Goal: Transaction & Acquisition: Download file/media

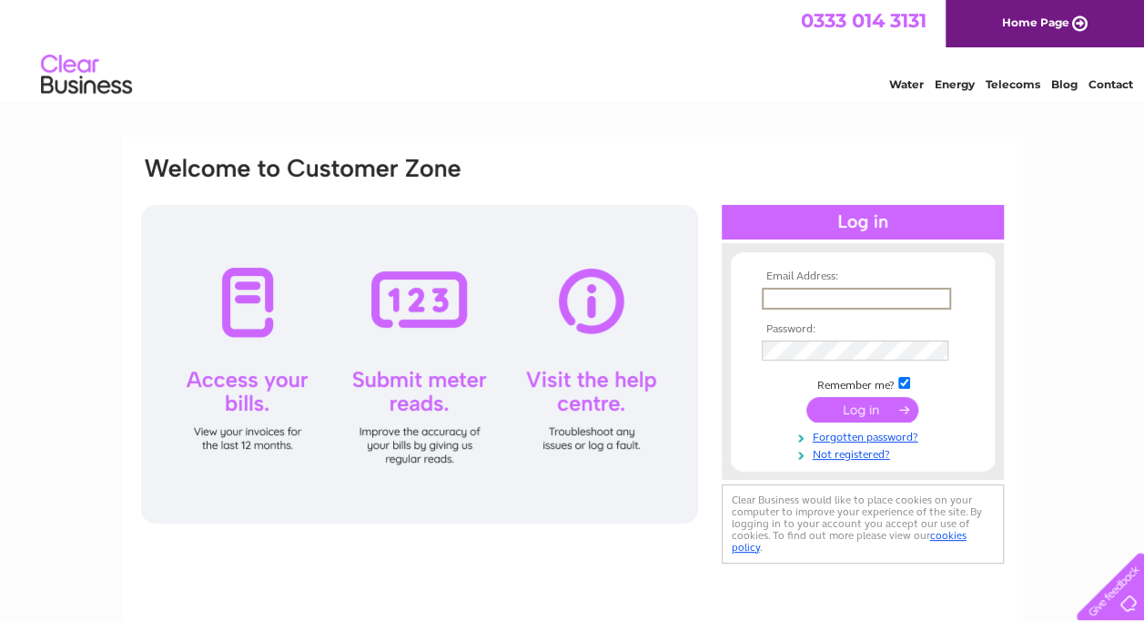
click at [844, 291] on input "text" at bounding box center [856, 299] width 189 height 22
type input "[EMAIL_ADDRESS][DOMAIN_NAME]"
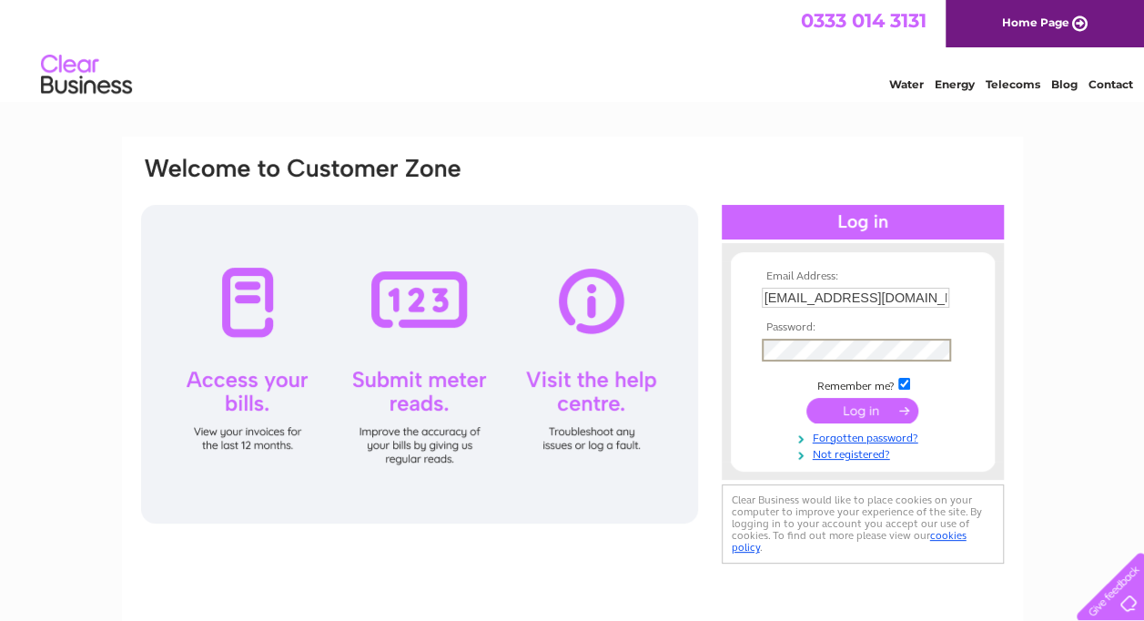
click at [806, 398] on input "submit" at bounding box center [862, 410] width 112 height 25
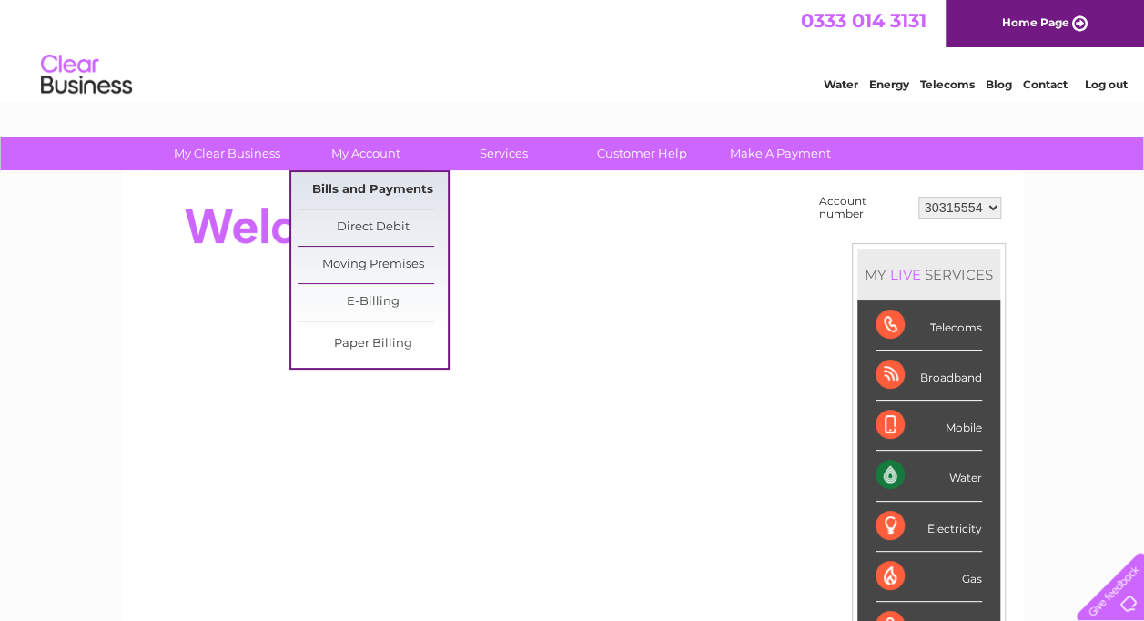
click at [373, 189] on link "Bills and Payments" at bounding box center [373, 190] width 150 height 36
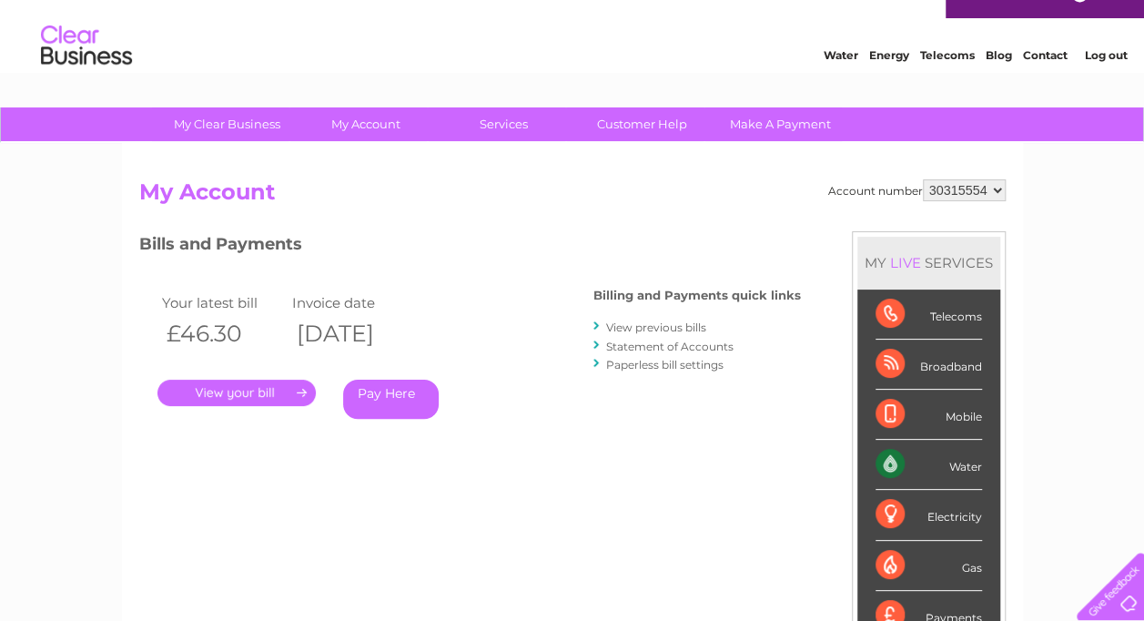
scroll to position [29, 0]
click at [673, 326] on link "View previous bills" at bounding box center [656, 327] width 100 height 14
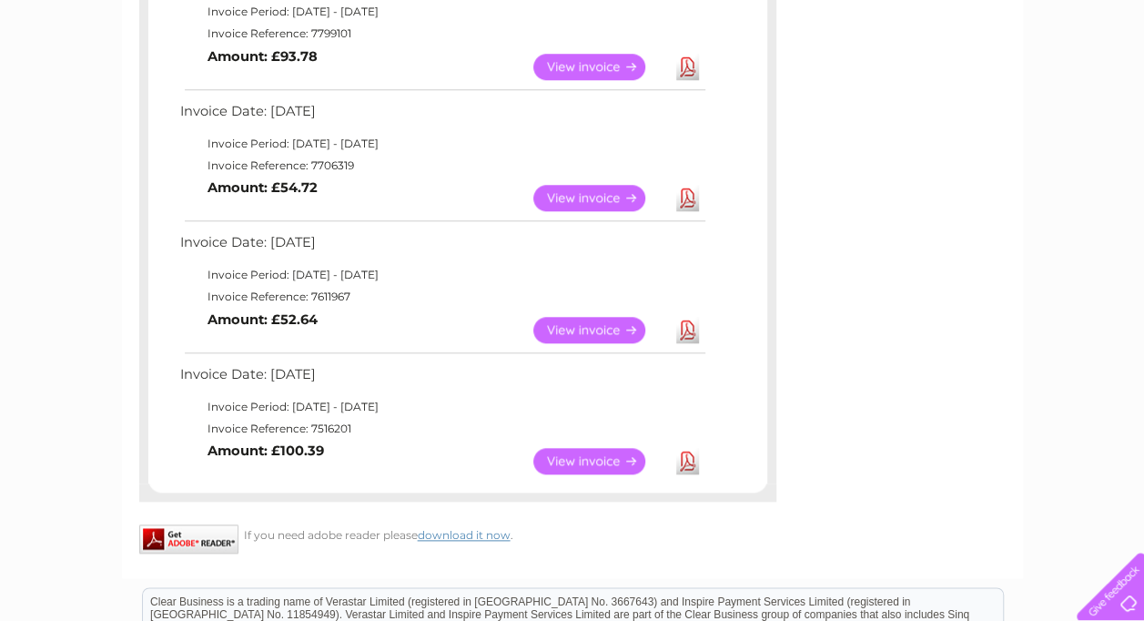
scroll to position [767, 0]
click at [588, 464] on link "View" at bounding box center [600, 462] width 134 height 26
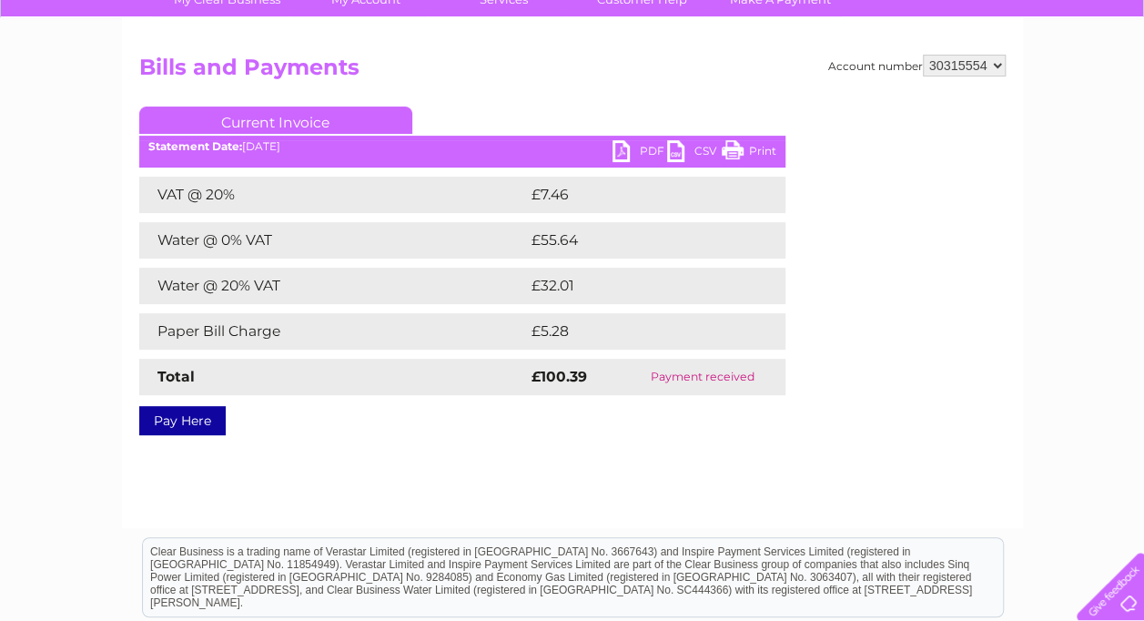
scroll to position [155, 0]
click at [643, 144] on link "PDF" at bounding box center [640, 152] width 55 height 26
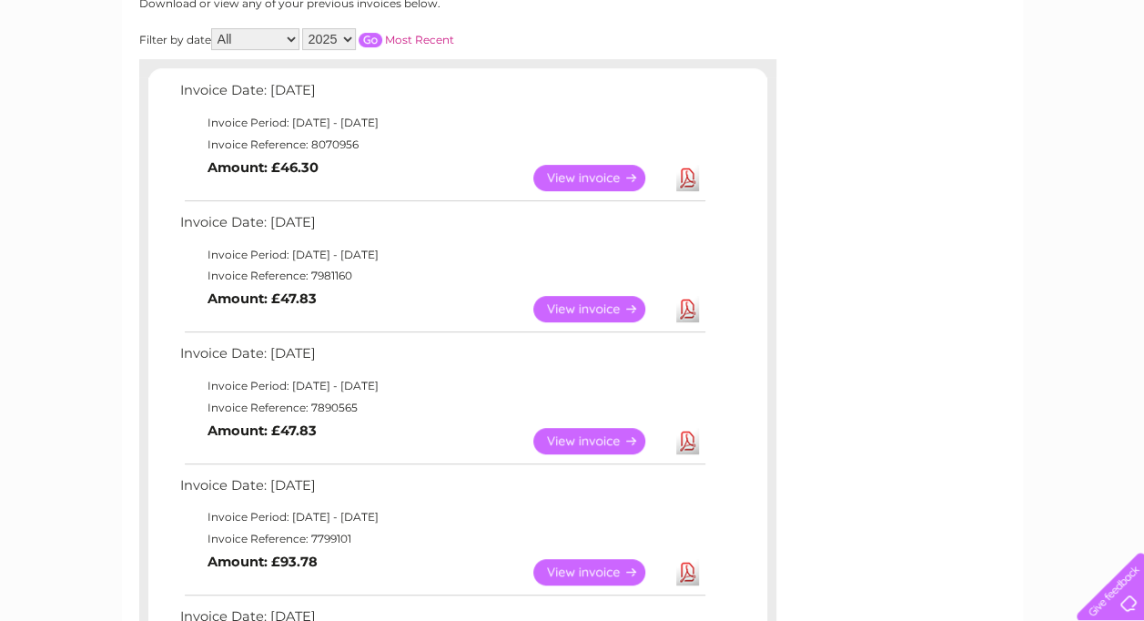
scroll to position [262, 0]
click at [688, 436] on link "Download" at bounding box center [687, 442] width 23 height 26
click at [683, 306] on link "Download" at bounding box center [687, 310] width 23 height 26
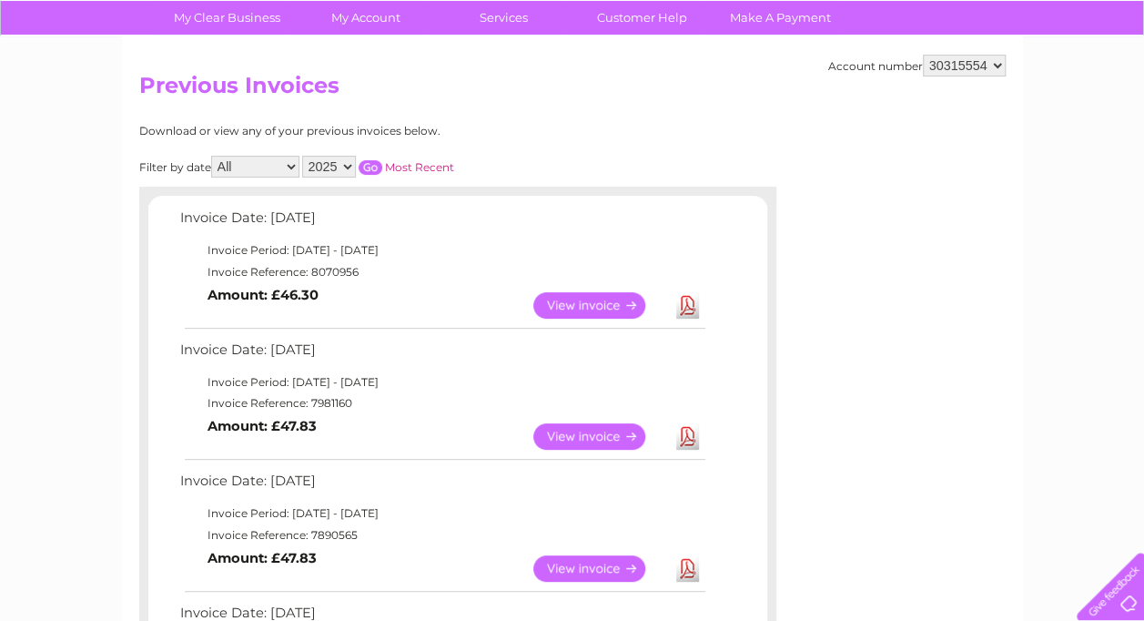
scroll to position [137, 0]
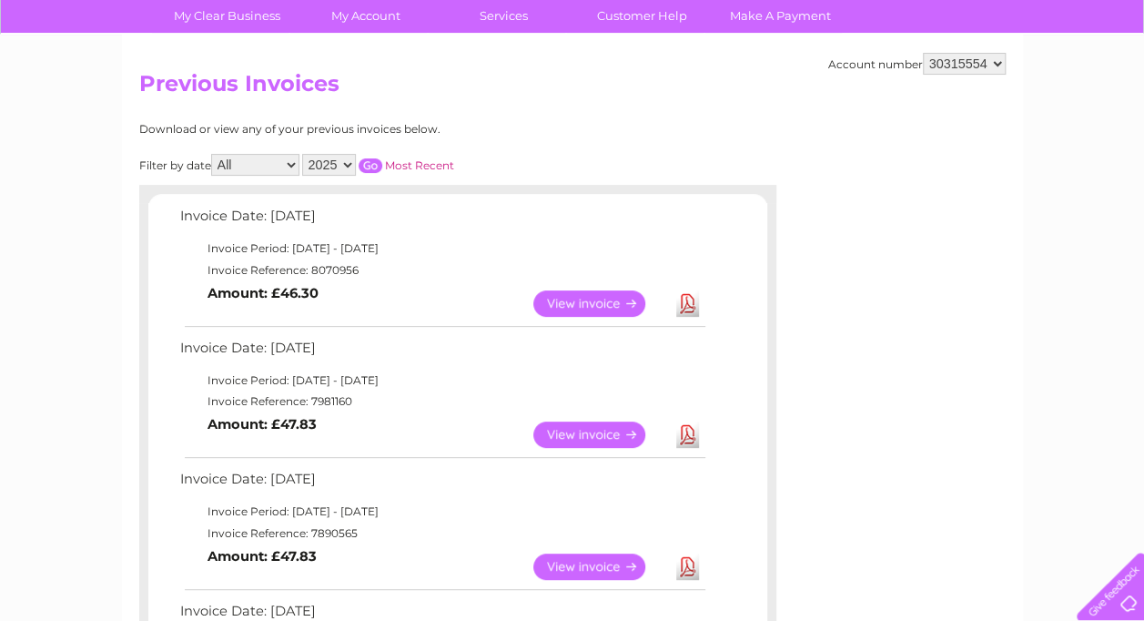
click at [976, 67] on select "30315554" at bounding box center [964, 64] width 83 height 22
click at [785, 164] on div "Account number 30315554 Previous Invoices Download or view any of your previous…" at bounding box center [572, 622] width 901 height 1174
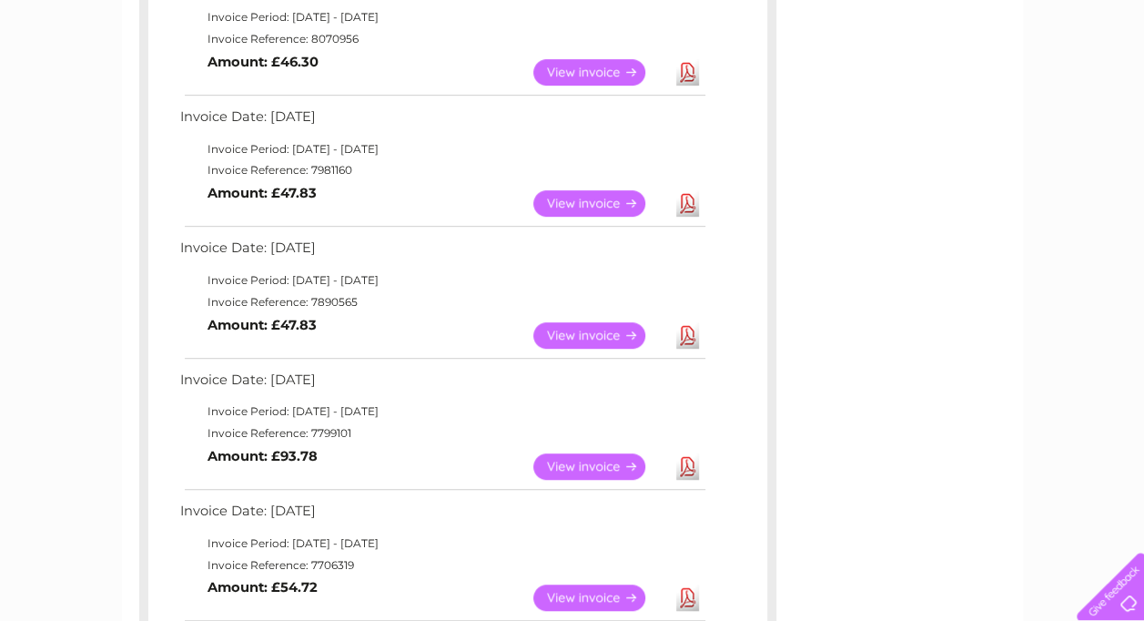
scroll to position [382, 0]
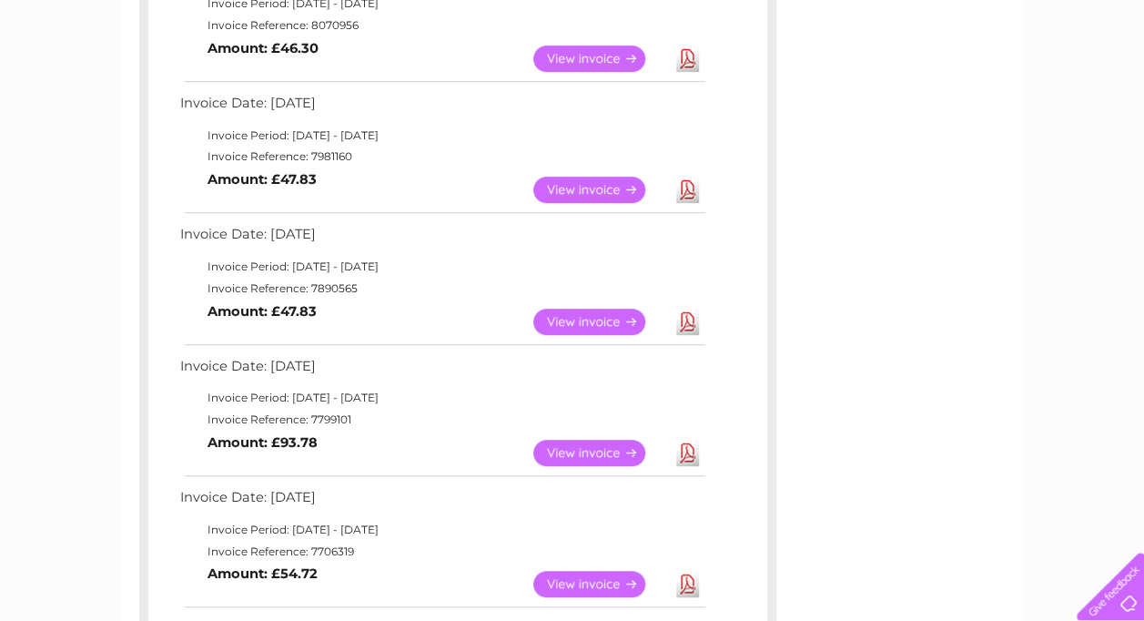
click at [687, 446] on link "Download" at bounding box center [687, 453] width 23 height 26
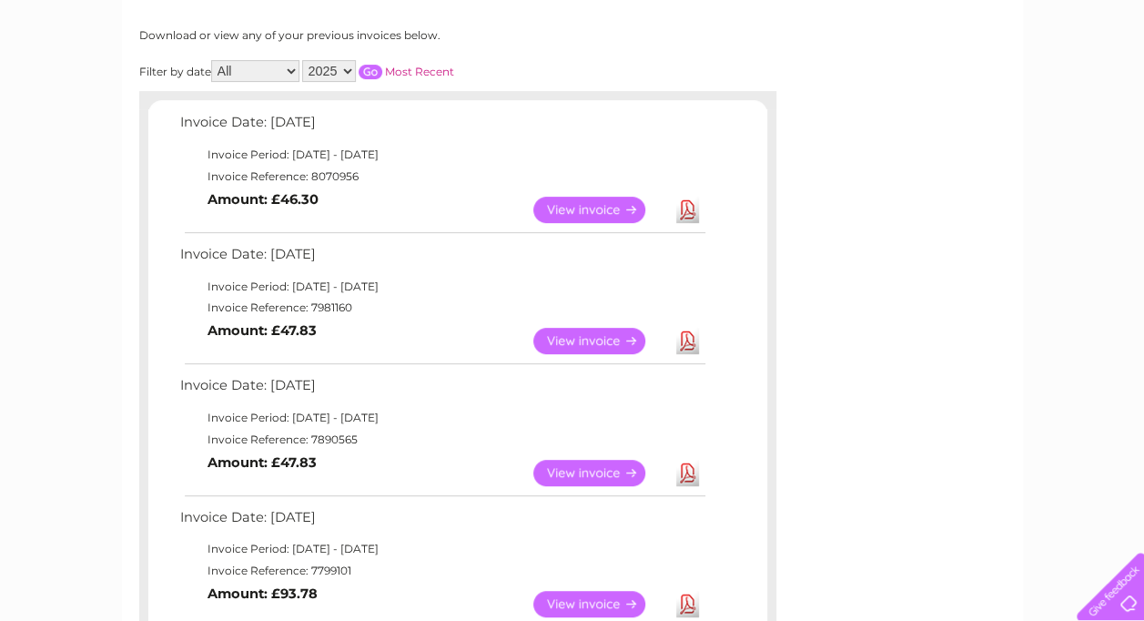
scroll to position [218, 0]
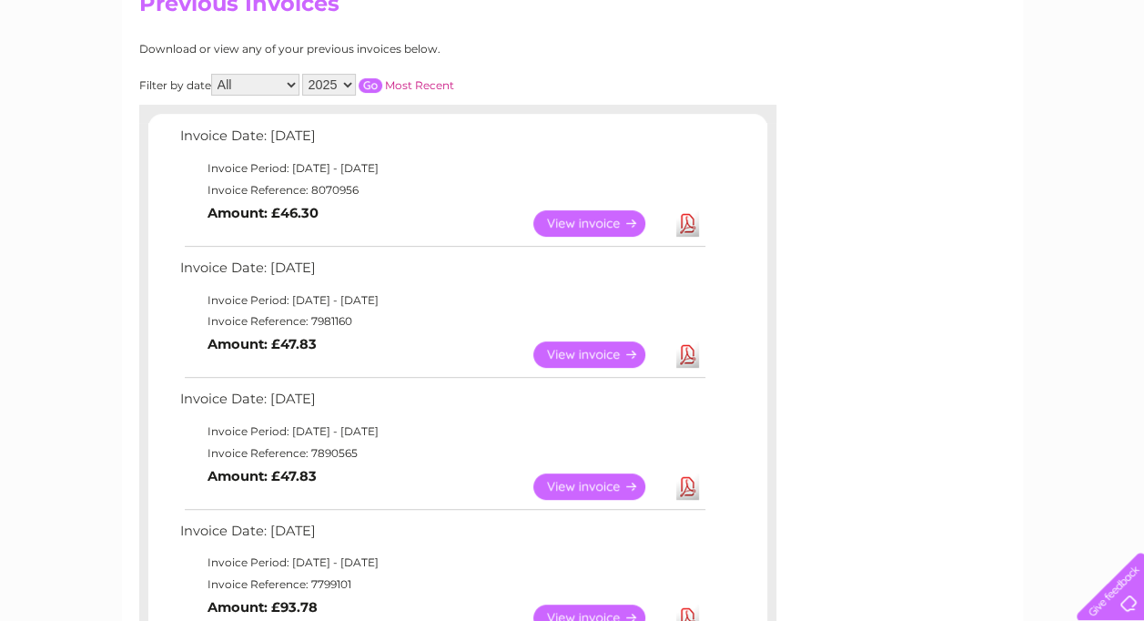
click at [690, 218] on link "Download" at bounding box center [687, 223] width 23 height 26
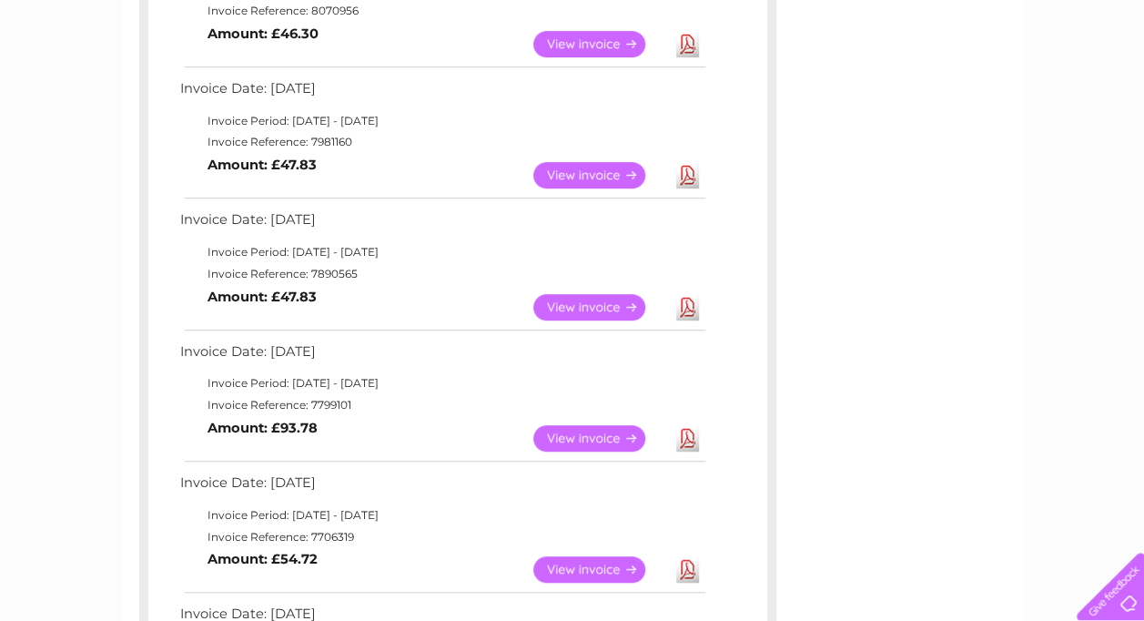
scroll to position [481, 0]
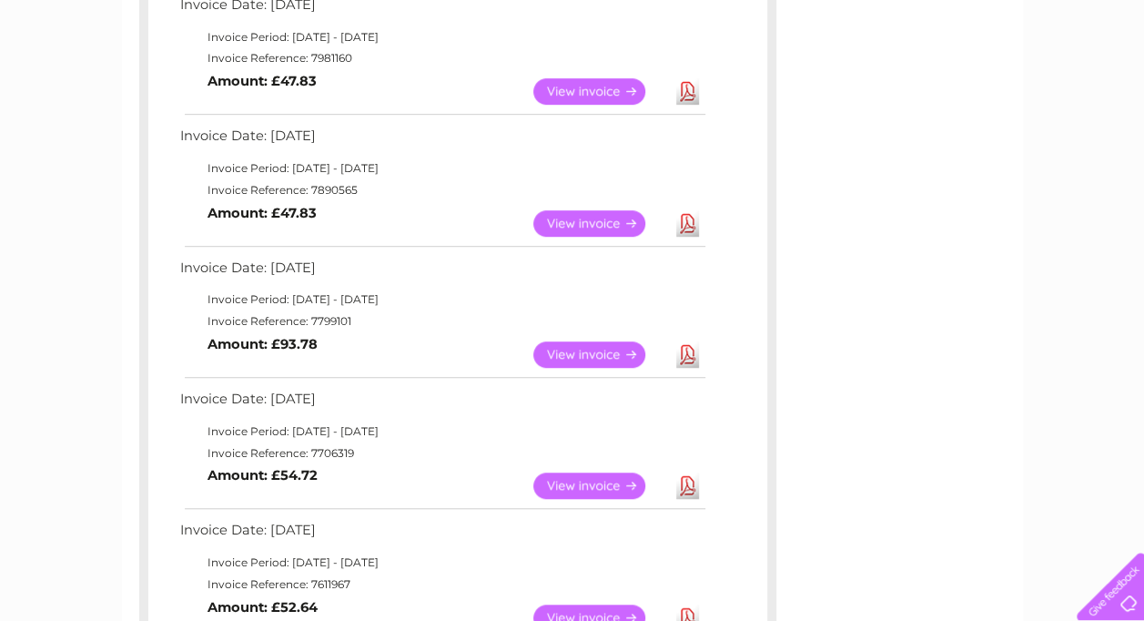
click at [687, 481] on link "Download" at bounding box center [687, 485] width 23 height 26
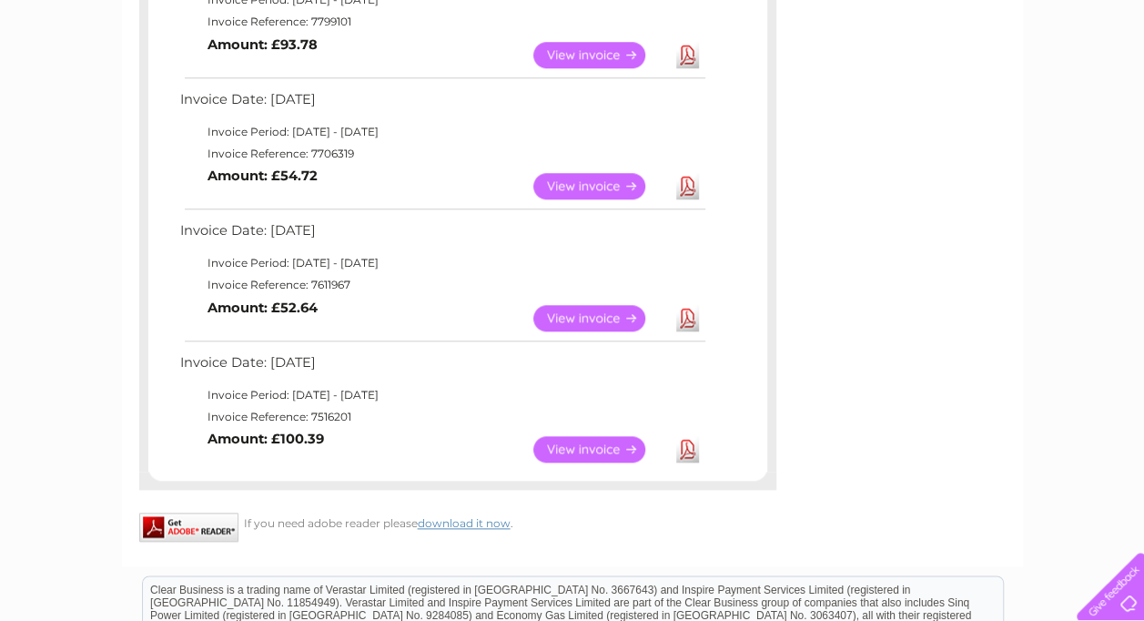
scroll to position [781, 0]
click at [692, 314] on link "Download" at bounding box center [687, 317] width 23 height 26
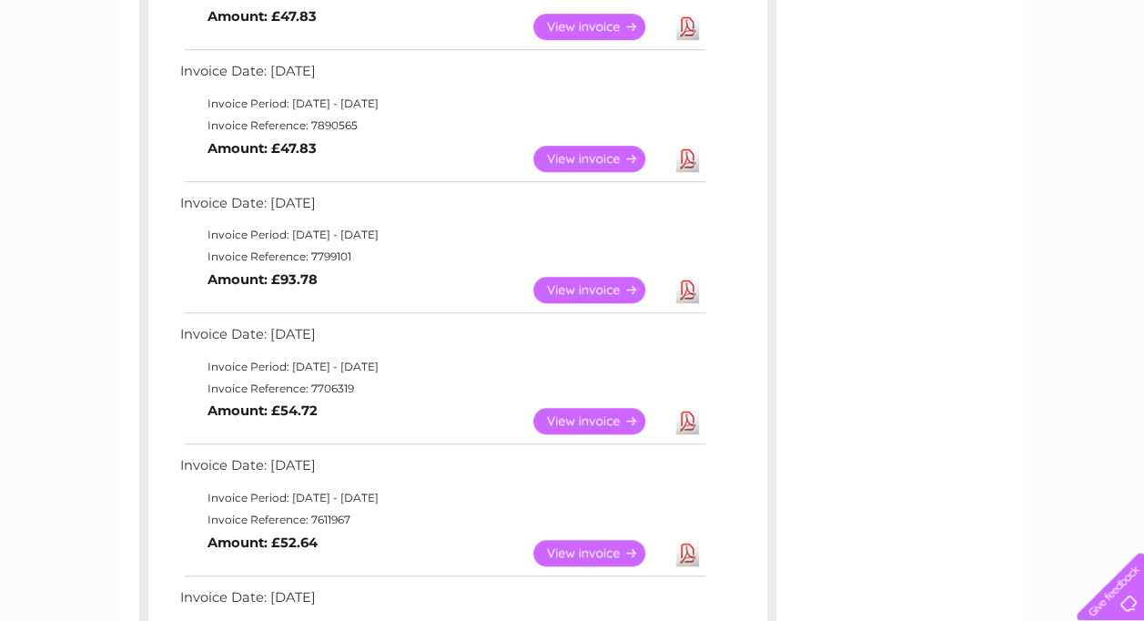
scroll to position [544, 0]
click at [686, 168] on link "Download" at bounding box center [687, 160] width 23 height 26
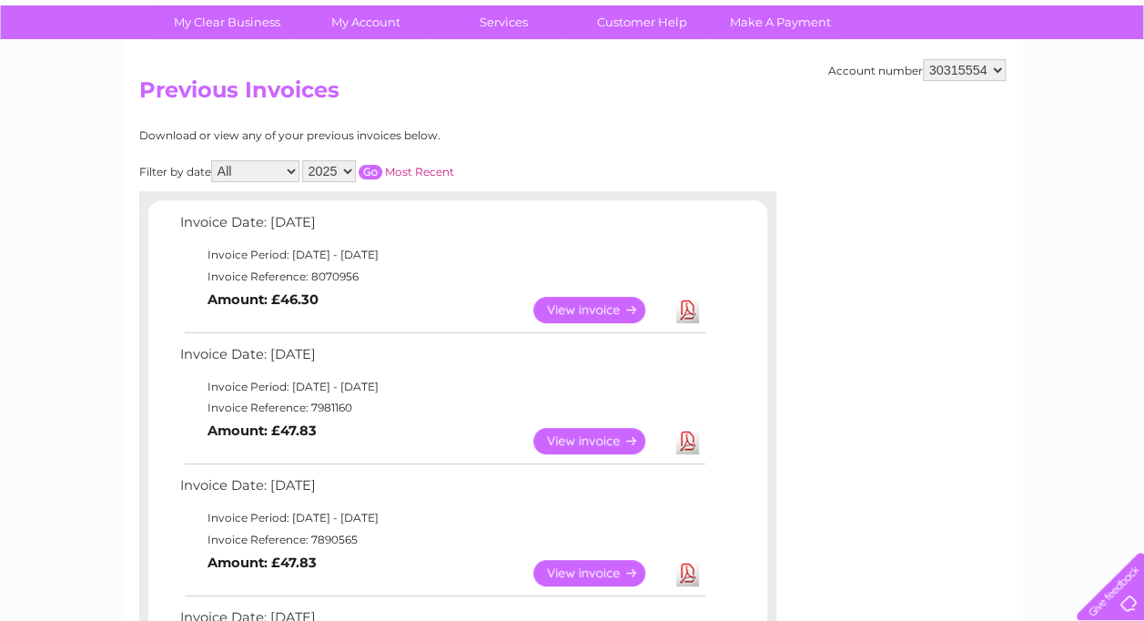
scroll to position [0, 0]
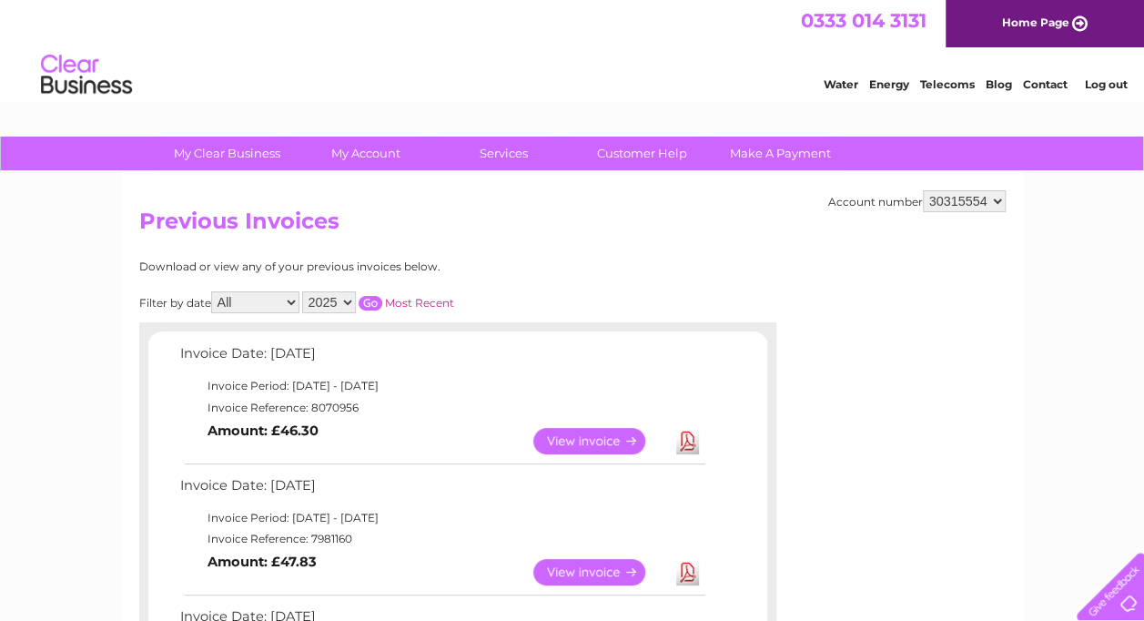
click at [695, 442] on link "Download" at bounding box center [687, 441] width 23 height 26
